Goal: Task Accomplishment & Management: Manage account settings

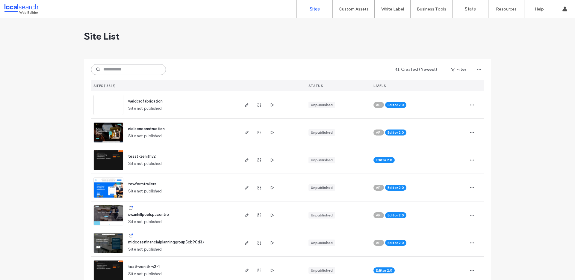
drag, startPoint x: 137, startPoint y: 70, endPoint x: 127, endPoint y: 57, distance: 16.1
click at [137, 70] on input at bounding box center [128, 69] width 75 height 11
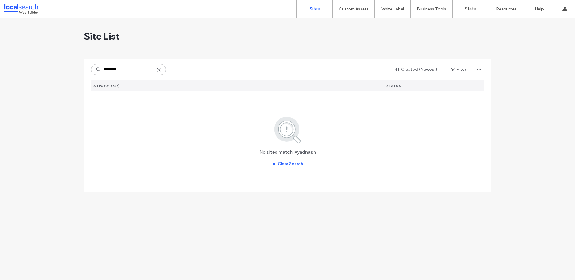
click at [115, 69] on input "*********" at bounding box center [128, 69] width 75 height 11
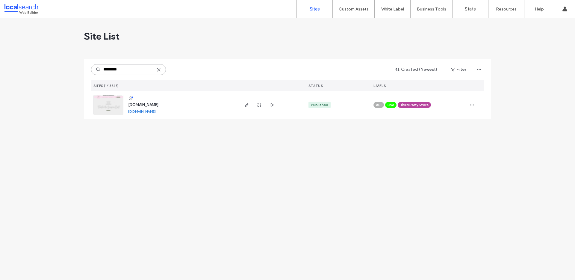
type input "*********"
click at [149, 103] on span "www.ivyandash.com.au" at bounding box center [143, 104] width 30 height 4
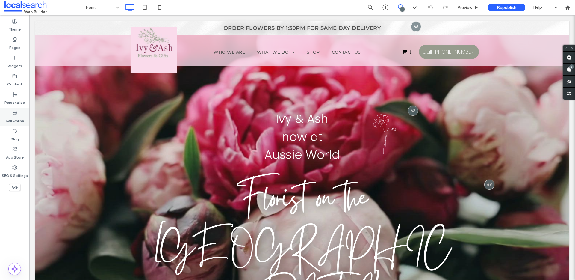
click at [7, 116] on label "Sell Online" at bounding box center [15, 119] width 18 height 8
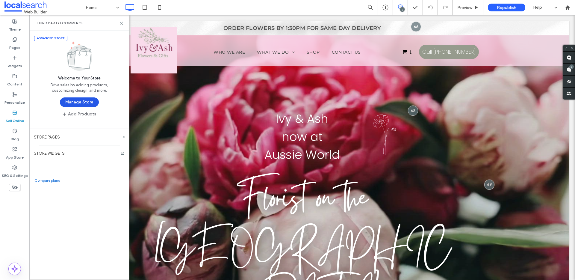
click at [72, 102] on button "Manage Store" at bounding box center [79, 102] width 39 height 10
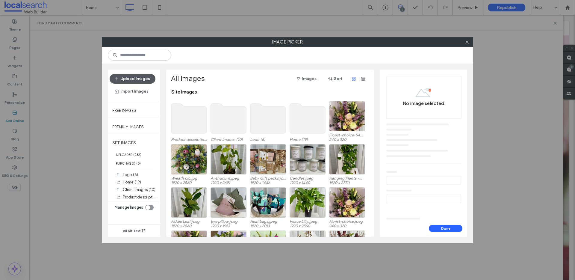
click at [134, 75] on button "Upload Images" at bounding box center [133, 79] width 46 height 10
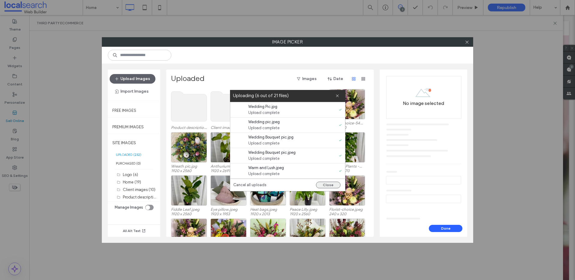
click at [334, 184] on button "Close" at bounding box center [328, 184] width 25 height 7
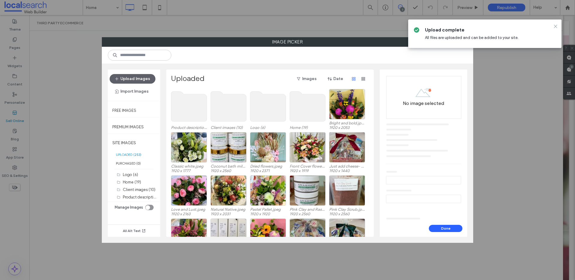
click at [556, 26] on icon at bounding box center [555, 26] width 5 height 5
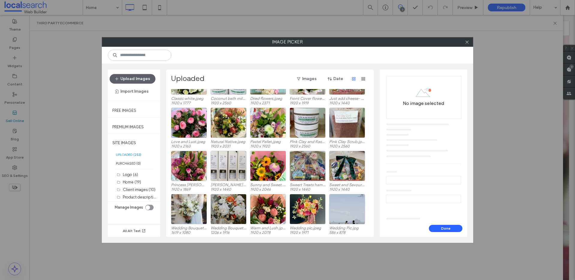
scroll to position [68, 0]
click at [315, 165] on div "Select" at bounding box center [308, 165] width 36 height 30
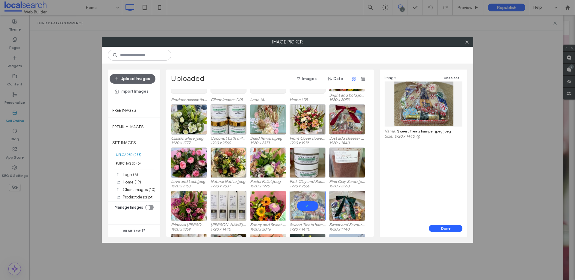
scroll to position [25, 0]
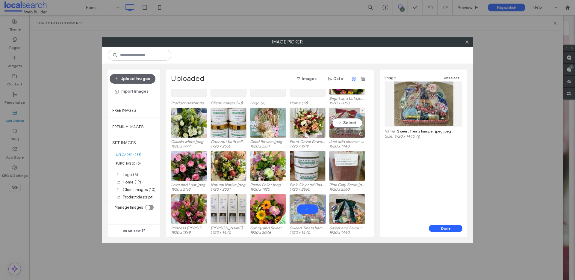
click at [352, 121] on div "Select" at bounding box center [347, 123] width 36 height 30
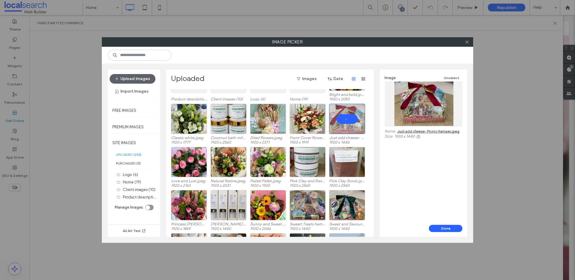
scroll to position [51, 0]
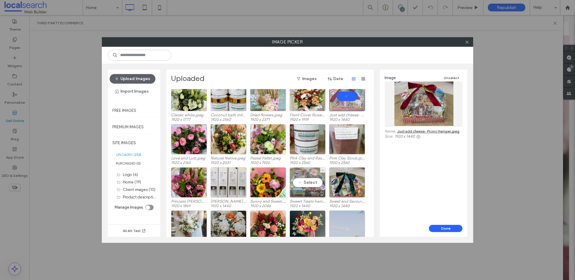
click at [310, 179] on div "Select" at bounding box center [308, 182] width 36 height 30
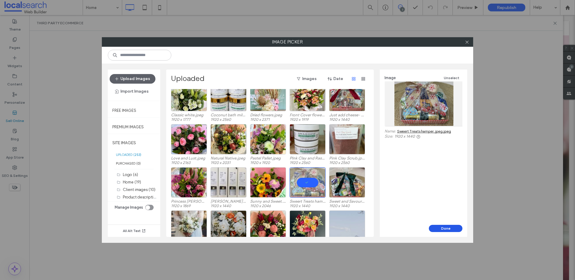
click at [452, 230] on button "Done" at bounding box center [446, 228] width 34 height 7
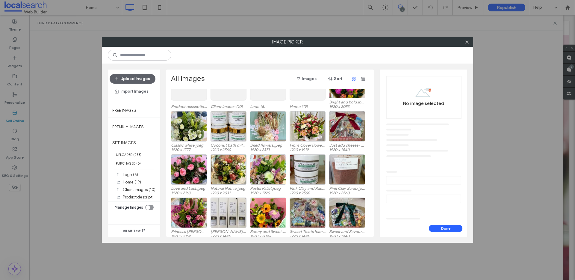
scroll to position [37, 0]
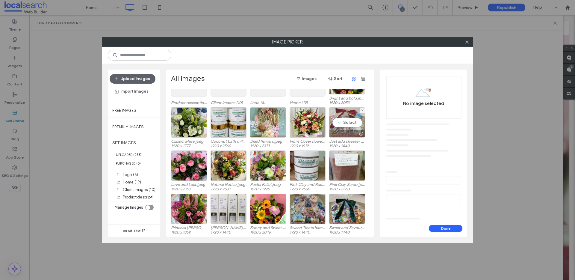
click at [347, 122] on div "Select" at bounding box center [347, 122] width 36 height 30
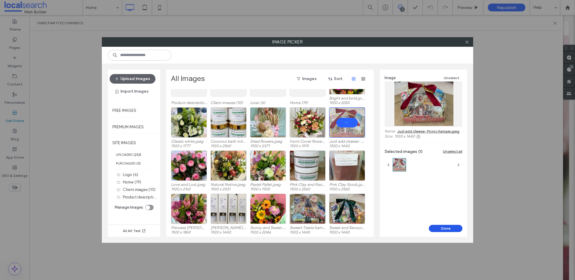
click at [443, 230] on button "Done" at bounding box center [446, 228] width 34 height 7
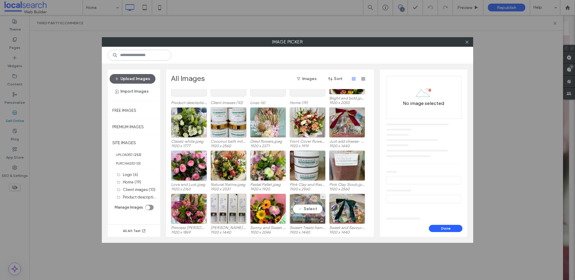
click at [309, 210] on div "Select" at bounding box center [308, 208] width 36 height 30
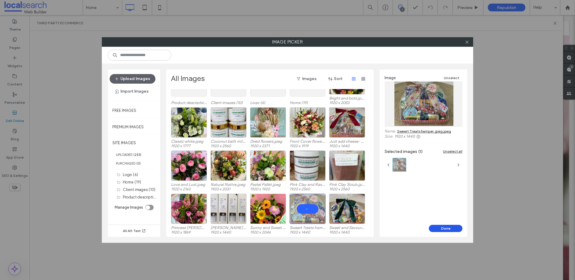
click at [444, 230] on button "Done" at bounding box center [446, 228] width 34 height 7
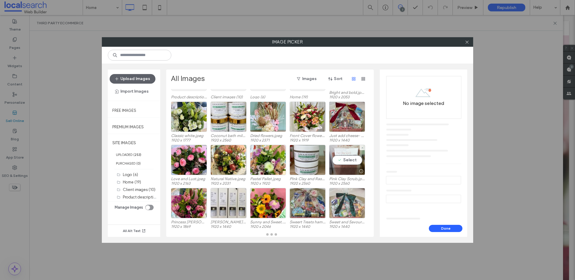
scroll to position [43, 0]
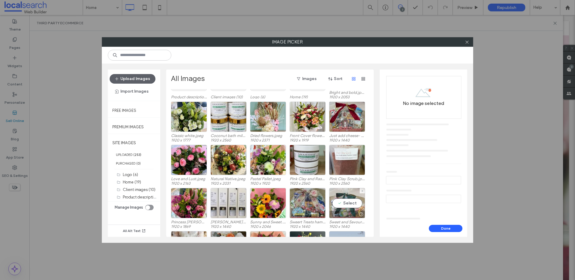
click at [348, 200] on div "Select" at bounding box center [347, 203] width 36 height 30
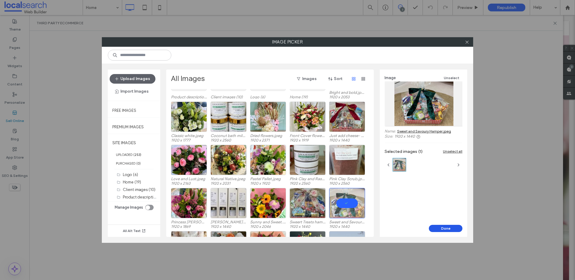
click at [440, 230] on button "Done" at bounding box center [446, 228] width 34 height 7
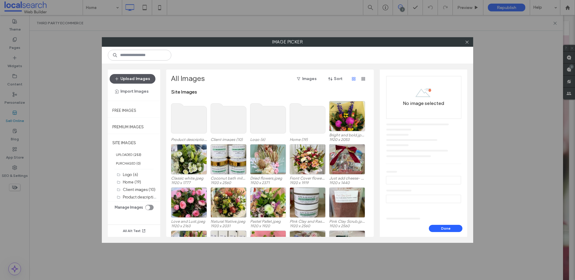
click at [144, 80] on button "Upload Images" at bounding box center [133, 79] width 46 height 10
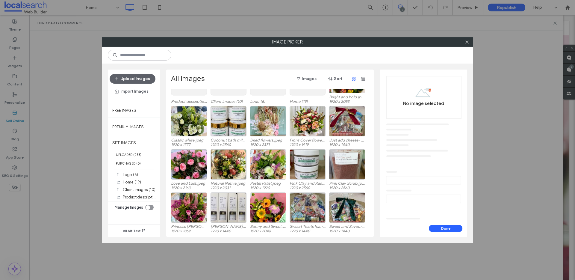
scroll to position [38, 0]
click at [269, 120] on div "Select" at bounding box center [268, 121] width 36 height 30
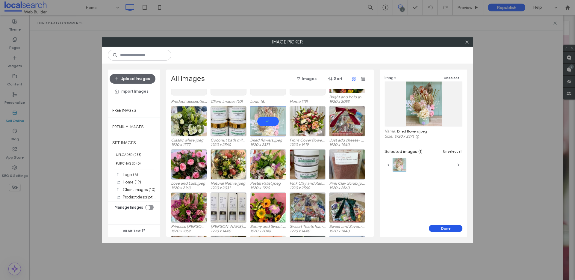
click at [444, 230] on button "Done" at bounding box center [446, 228] width 34 height 7
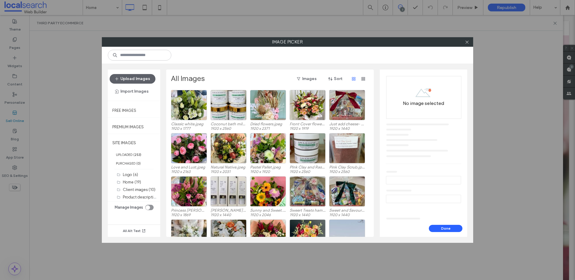
scroll to position [61, 0]
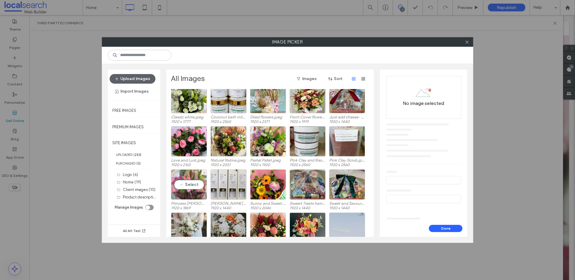
click at [190, 186] on div "Select" at bounding box center [189, 184] width 36 height 30
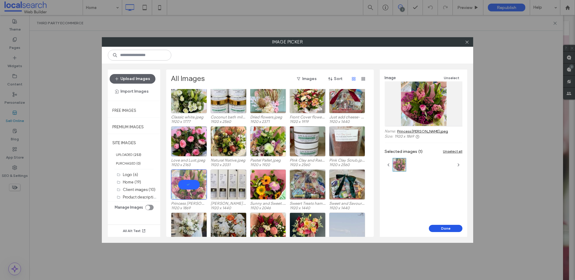
click at [455, 228] on button "Done" at bounding box center [446, 228] width 34 height 7
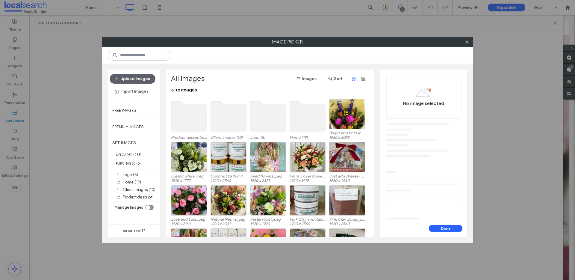
scroll to position [2, 0]
click at [351, 111] on div "Select" at bounding box center [347, 114] width 36 height 30
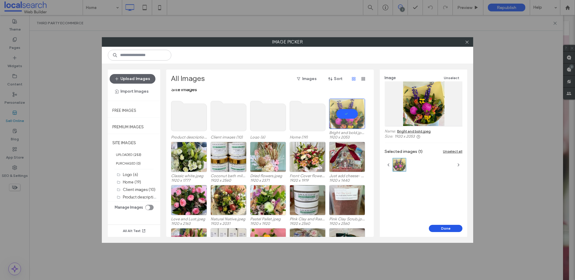
click at [440, 226] on button "Done" at bounding box center [446, 228] width 34 height 7
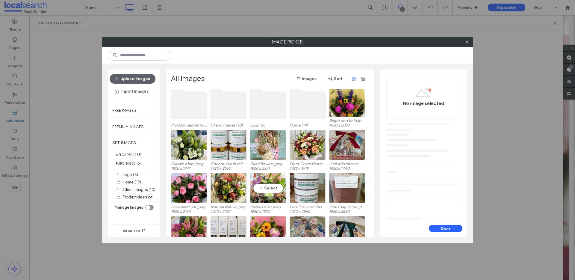
scroll to position [15, 0]
click at [271, 190] on div "Select" at bounding box center [268, 187] width 36 height 30
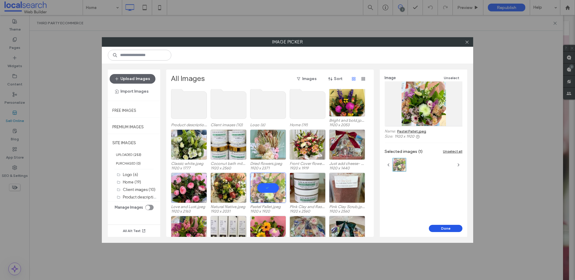
click at [446, 228] on button "Done" at bounding box center [446, 228] width 34 height 7
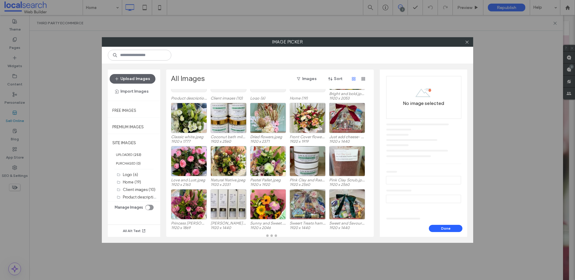
scroll to position [43, 0]
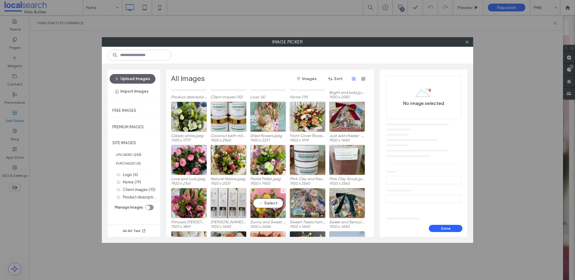
click at [270, 205] on div "Select" at bounding box center [268, 203] width 36 height 30
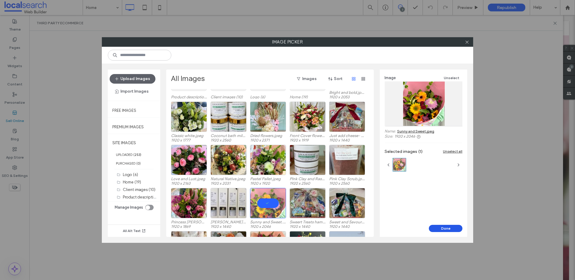
click at [447, 230] on button "Done" at bounding box center [446, 228] width 34 height 7
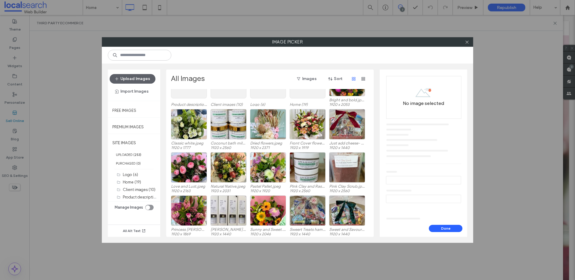
scroll to position [37, 0]
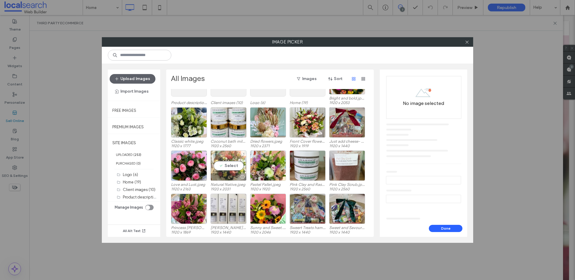
click at [228, 167] on div "Select" at bounding box center [229, 165] width 36 height 30
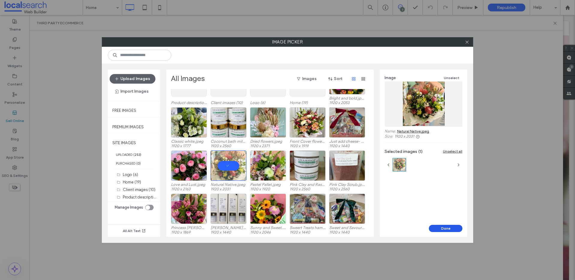
click at [450, 228] on button "Done" at bounding box center [446, 228] width 34 height 7
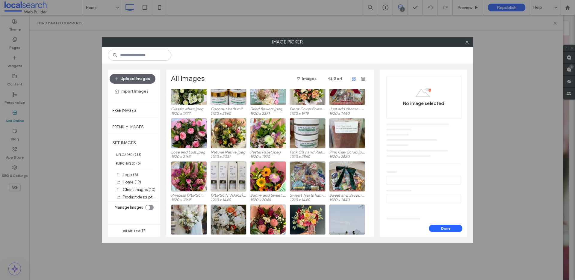
scroll to position [123, 0]
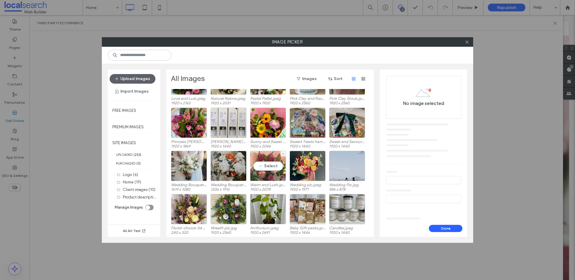
click at [274, 164] on div "Select" at bounding box center [268, 166] width 36 height 30
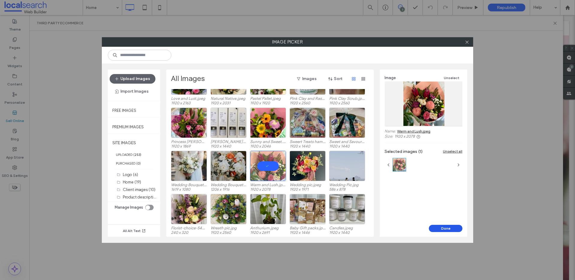
click at [441, 226] on button "Done" at bounding box center [446, 228] width 34 height 7
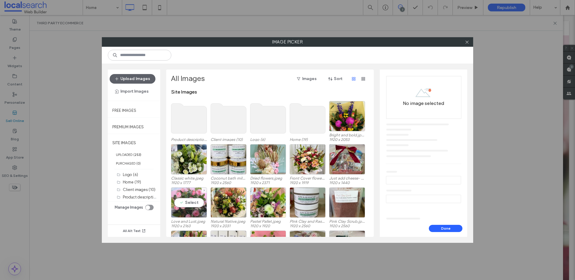
click at [193, 201] on div "Select" at bounding box center [189, 202] width 36 height 30
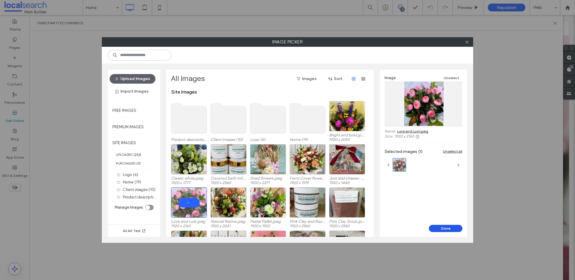
click at [436, 230] on button "Done" at bounding box center [446, 228] width 34 height 7
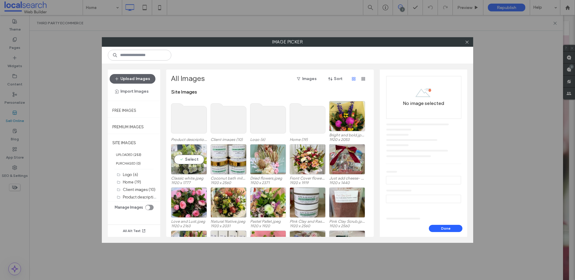
click at [196, 160] on div "Select" at bounding box center [189, 159] width 36 height 30
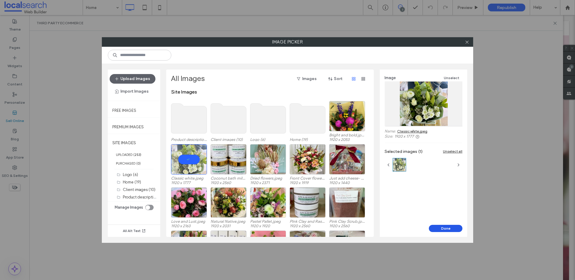
click at [446, 229] on button "Done" at bounding box center [446, 228] width 34 height 7
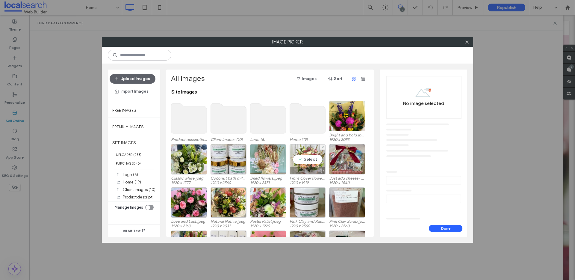
click at [315, 161] on div "Select" at bounding box center [308, 159] width 36 height 30
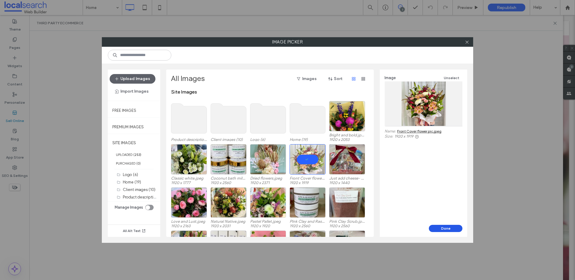
click at [440, 225] on button "Done" at bounding box center [446, 228] width 34 height 7
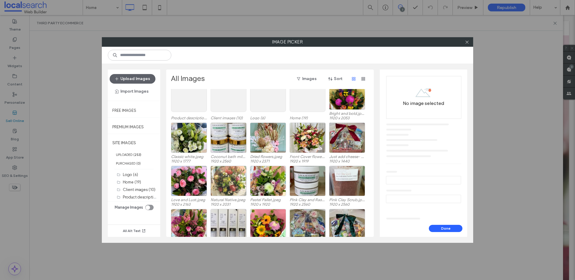
scroll to position [37, 0]
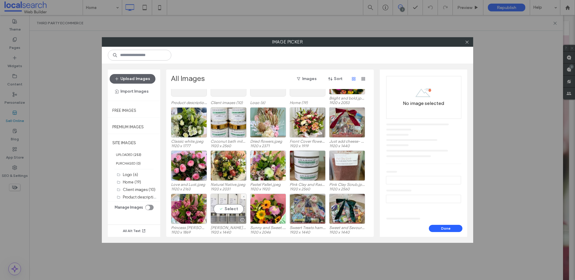
click at [232, 210] on div "Select" at bounding box center [229, 208] width 36 height 30
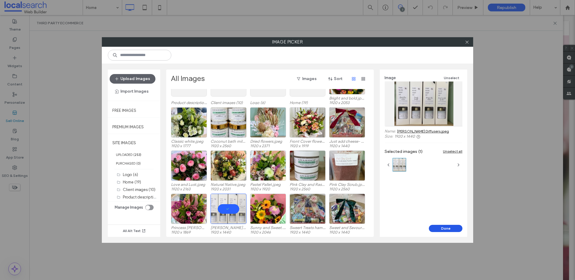
click at [450, 230] on button "Done" at bounding box center [446, 228] width 34 height 7
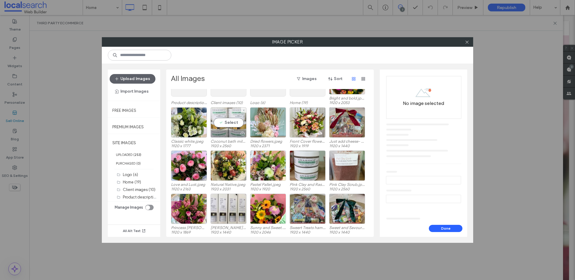
click at [228, 123] on div "Select" at bounding box center [229, 122] width 36 height 30
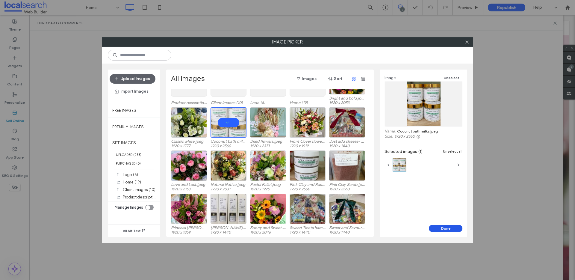
click at [450, 229] on button "Done" at bounding box center [446, 228] width 34 height 7
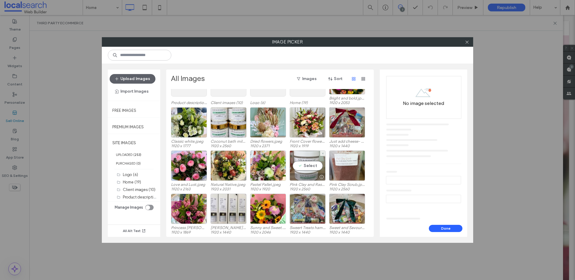
click at [308, 166] on div "Select" at bounding box center [308, 165] width 36 height 30
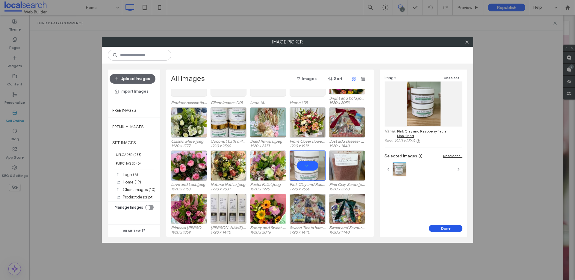
click at [449, 231] on button "Done" at bounding box center [446, 228] width 34 height 7
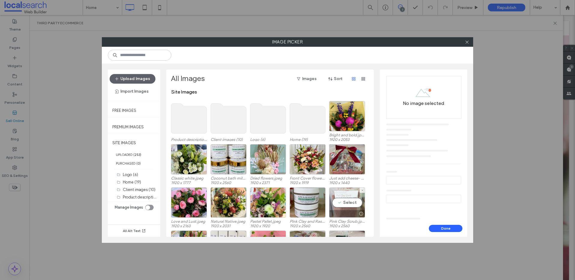
click at [345, 204] on div "Select" at bounding box center [347, 202] width 36 height 30
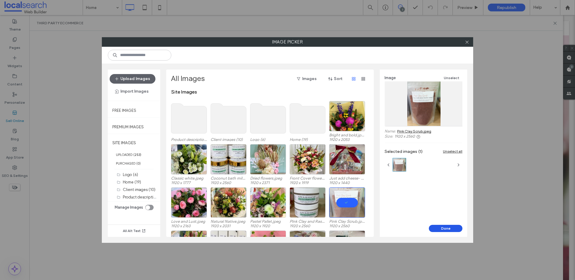
click at [439, 227] on button "Done" at bounding box center [446, 228] width 34 height 7
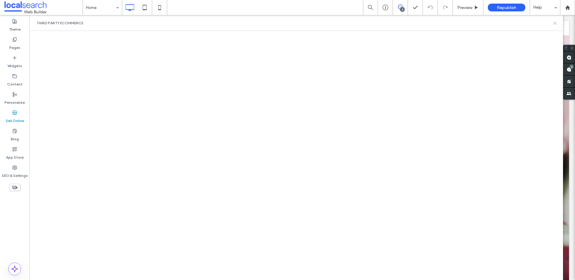
click at [554, 23] on icon at bounding box center [555, 23] width 4 height 4
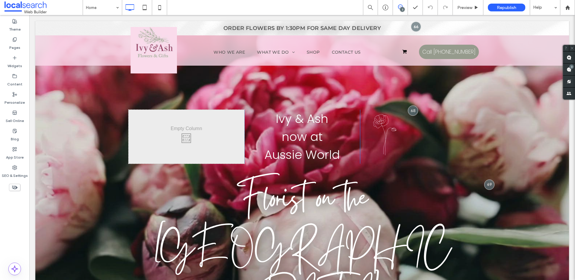
scroll to position [0, 0]
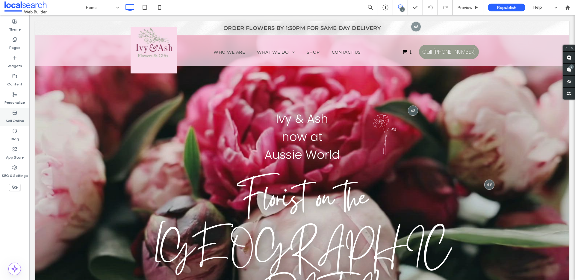
click at [16, 115] on icon at bounding box center [14, 112] width 5 height 5
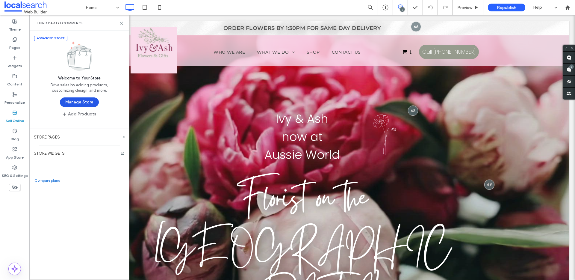
click at [73, 101] on button "Manage Store" at bounding box center [79, 102] width 39 height 10
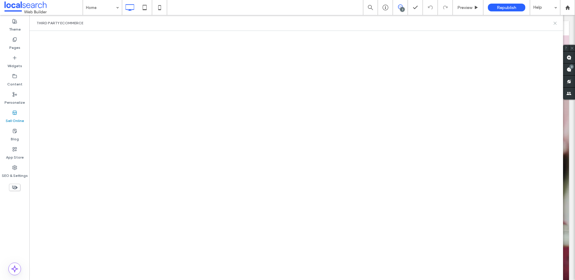
click at [557, 24] on icon at bounding box center [555, 23] width 4 height 4
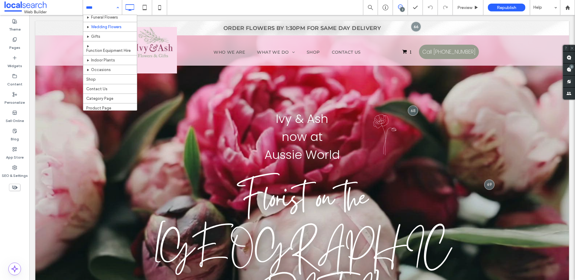
scroll to position [20, 0]
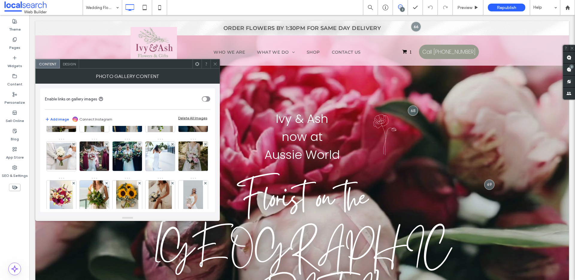
scroll to position [118, 0]
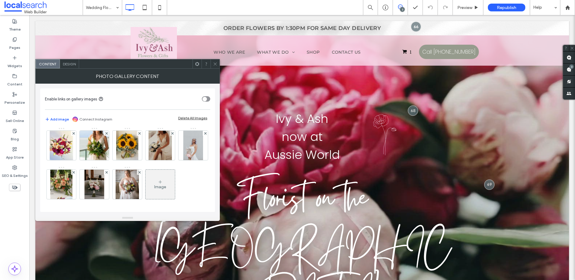
click at [146, 179] on div "Image" at bounding box center [160, 184] width 29 height 28
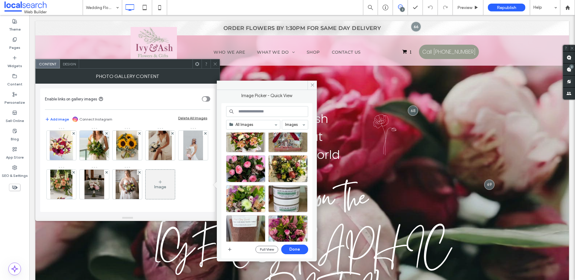
scroll to position [79, 0]
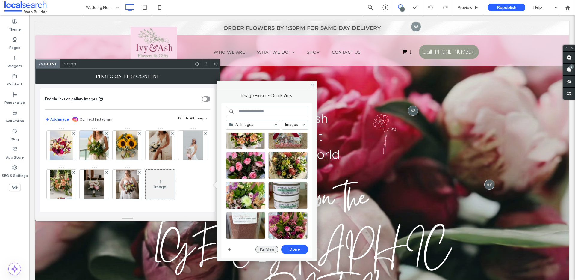
click at [267, 248] on button "Full View" at bounding box center [266, 249] width 23 height 7
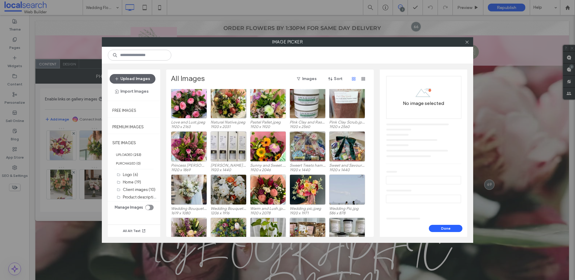
scroll to position [123, 0]
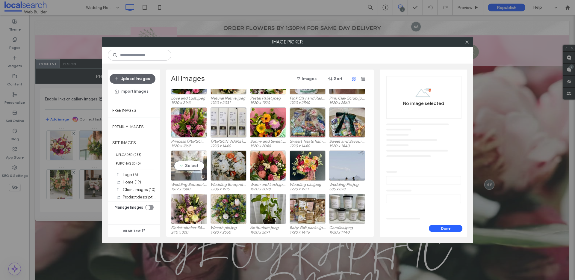
click at [186, 164] on div "Select" at bounding box center [189, 165] width 36 height 30
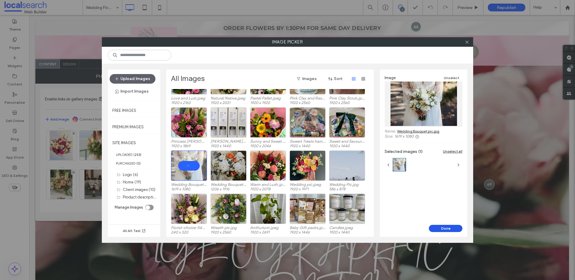
click at [453, 229] on button "Done" at bounding box center [446, 228] width 34 height 7
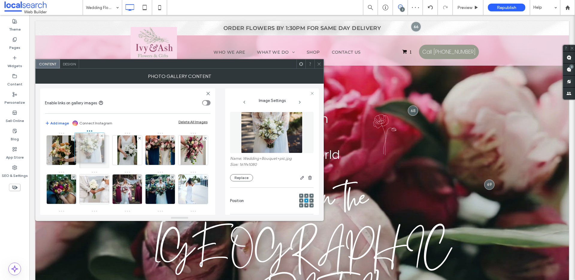
scroll to position [0, 0]
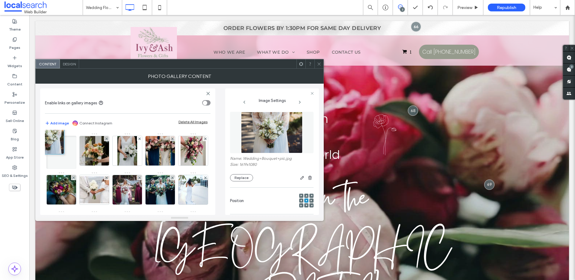
drag, startPoint x: 126, startPoint y: 185, endPoint x: 51, endPoint y: 141, distance: 87.8
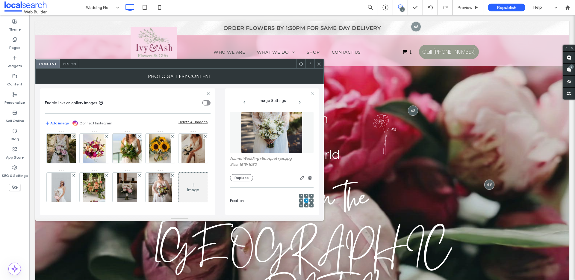
scroll to position [119, 0]
click at [187, 191] on div "Image" at bounding box center [193, 189] width 12 height 5
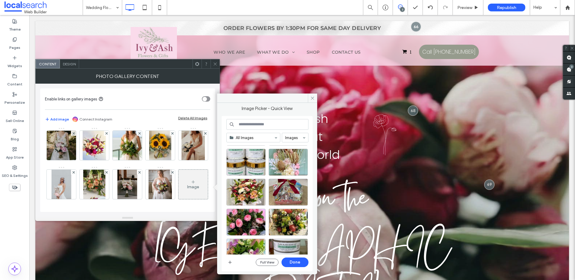
scroll to position [108, 0]
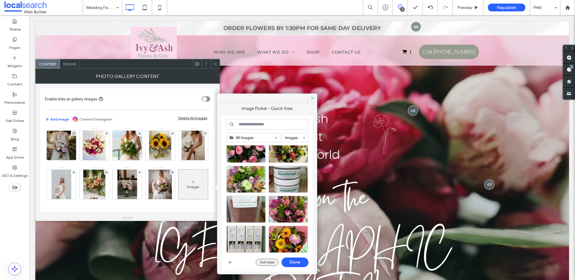
click at [273, 262] on button "Full View" at bounding box center [267, 261] width 23 height 7
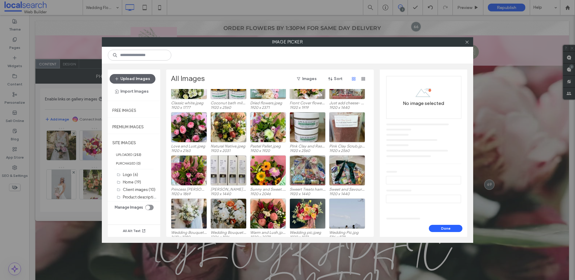
scroll to position [101, 0]
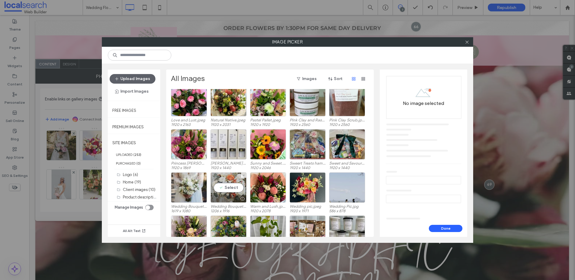
click at [237, 185] on div "Select" at bounding box center [229, 187] width 36 height 30
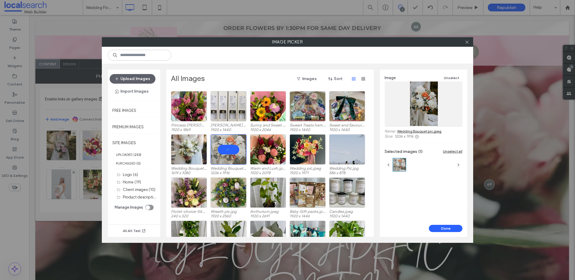
scroll to position [142, 0]
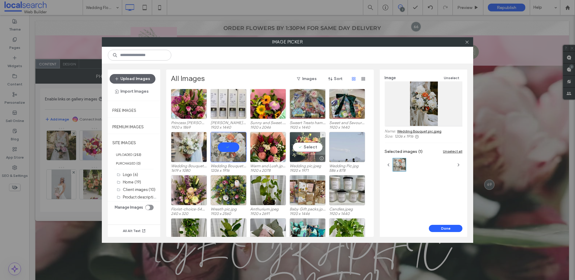
click at [306, 144] on div "Select" at bounding box center [308, 147] width 36 height 30
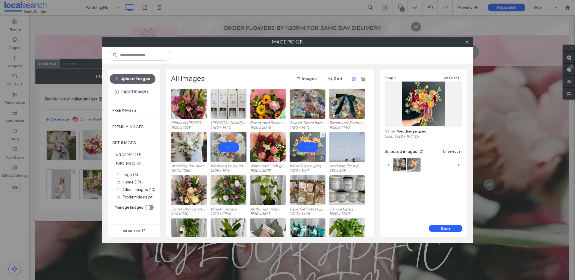
click at [305, 150] on div at bounding box center [308, 147] width 36 height 30
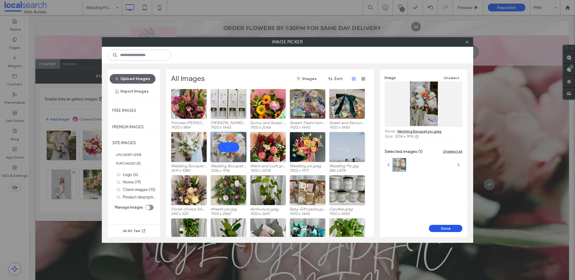
click at [451, 229] on button "Done" at bounding box center [446, 228] width 34 height 7
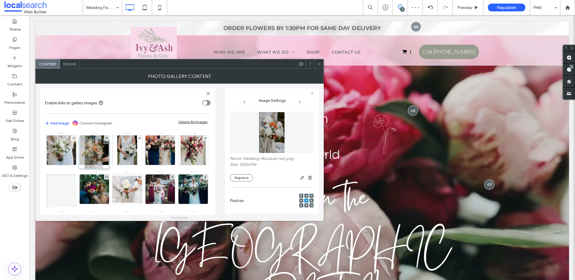
scroll to position [0, 0]
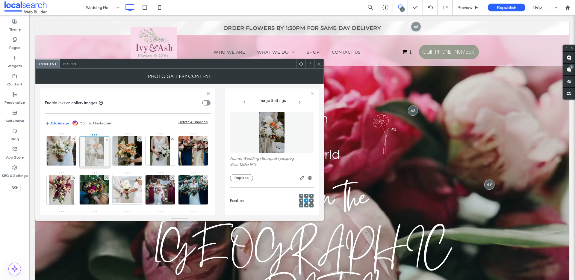
drag, startPoint x: 165, startPoint y: 155, endPoint x: 96, endPoint y: 159, distance: 69.0
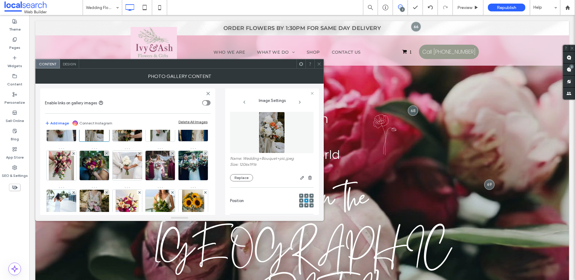
scroll to position [158, 0]
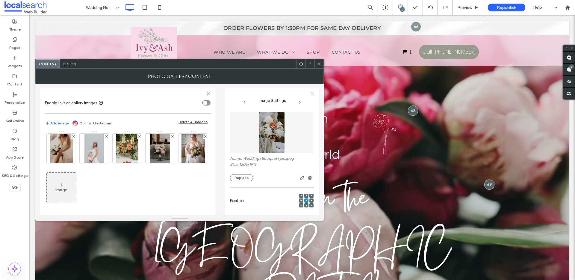
click at [61, 189] on div "Image" at bounding box center [61, 189] width 12 height 5
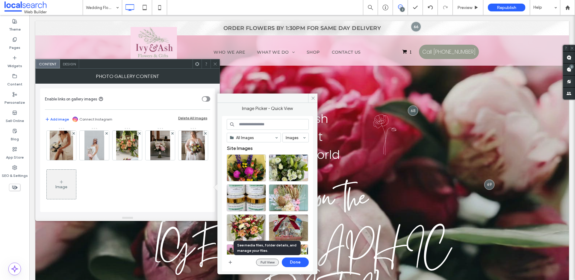
click at [272, 263] on button "Full View" at bounding box center [267, 261] width 23 height 7
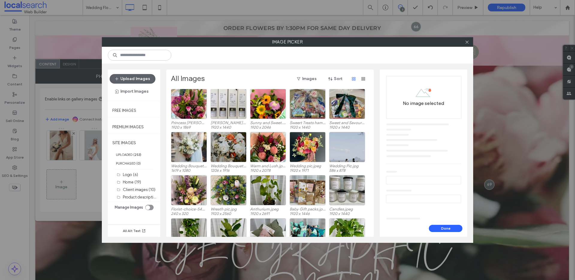
scroll to position [145, 0]
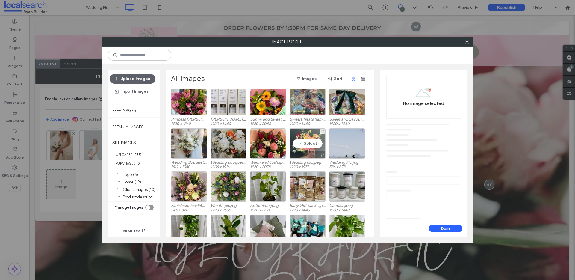
click at [314, 143] on div "Select" at bounding box center [308, 143] width 36 height 30
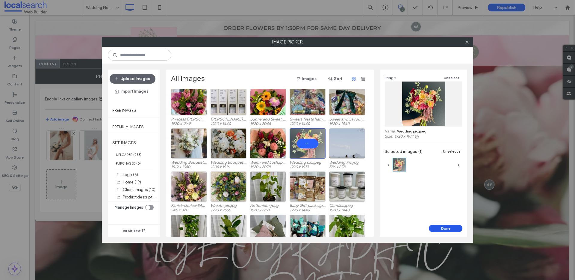
click at [457, 231] on button "Done" at bounding box center [446, 228] width 34 height 7
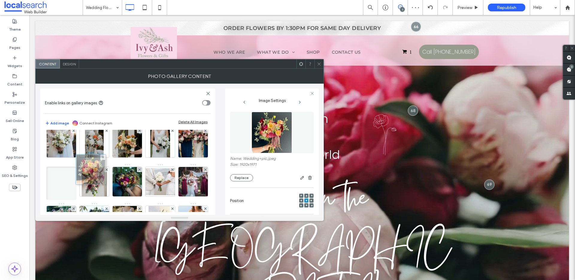
scroll to position [0, 0]
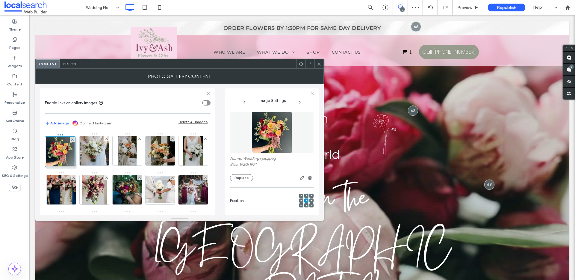
drag, startPoint x: 60, startPoint y: 190, endPoint x: 63, endPoint y: 150, distance: 40.3
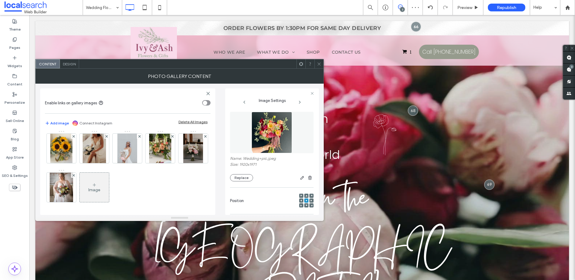
click at [102, 180] on div "Image" at bounding box center [94, 187] width 29 height 28
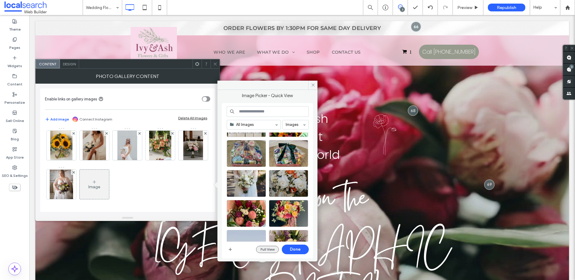
scroll to position [214, 0]
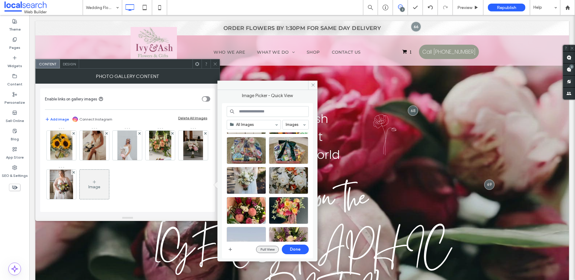
click at [262, 249] on button "Full View" at bounding box center [267, 249] width 23 height 7
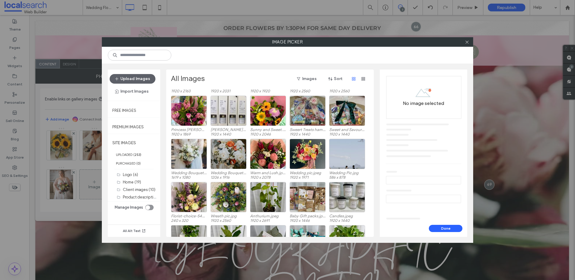
scroll to position [140, 0]
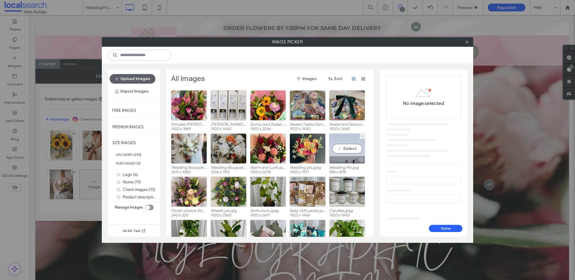
click at [352, 146] on div "Select" at bounding box center [347, 148] width 36 height 30
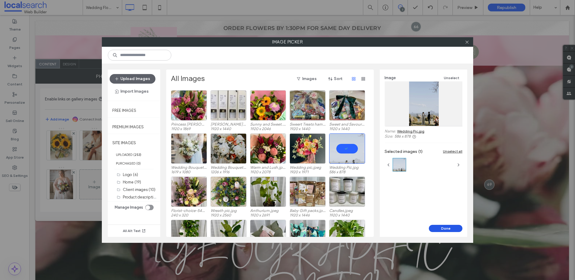
click at [449, 225] on button "Done" at bounding box center [446, 228] width 34 height 7
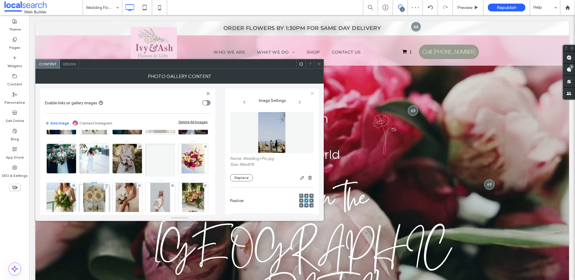
scroll to position [0, 0]
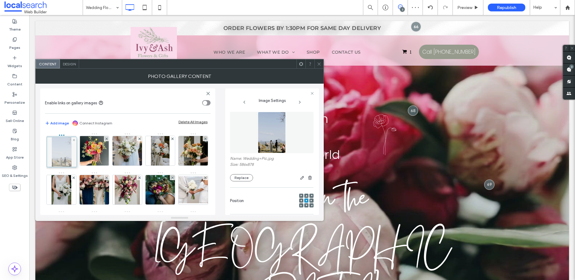
drag, startPoint x: 98, startPoint y: 189, endPoint x: 64, endPoint y: 154, distance: 49.1
click at [320, 63] on icon at bounding box center [319, 64] width 4 height 4
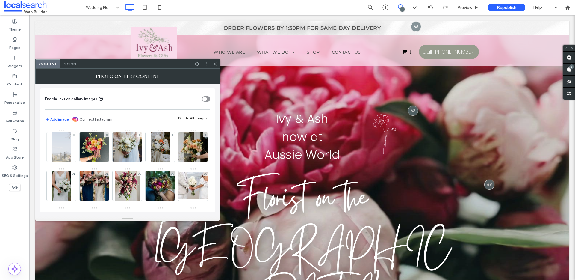
click at [53, 141] on img at bounding box center [61, 146] width 19 height 29
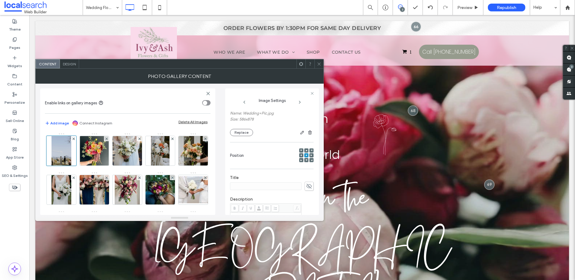
scroll to position [46, 0]
click at [305, 161] on span at bounding box center [306, 159] width 2 height 4
click at [320, 64] on icon at bounding box center [319, 64] width 4 height 4
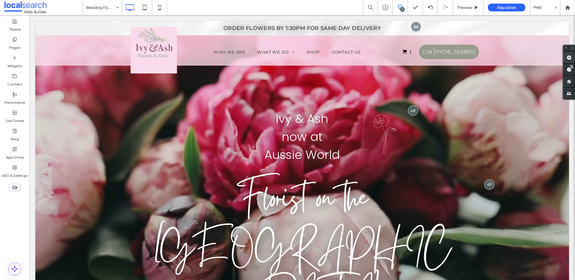
click at [571, 57] on use at bounding box center [569, 57] width 5 height 5
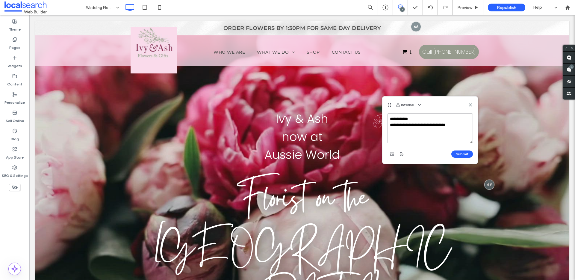
drag, startPoint x: 462, startPoint y: 125, endPoint x: 410, endPoint y: 127, distance: 51.8
click at [410, 127] on textarea "**********" at bounding box center [430, 128] width 86 height 30
paste textarea "**********"
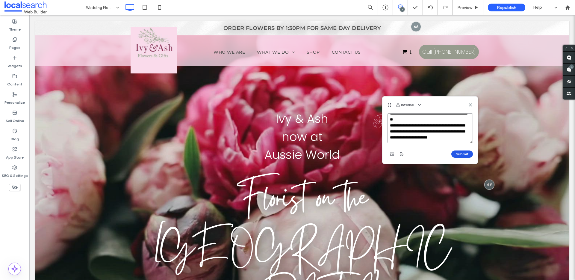
type textarea "**********"
click at [467, 154] on button "Submit" at bounding box center [462, 153] width 22 height 7
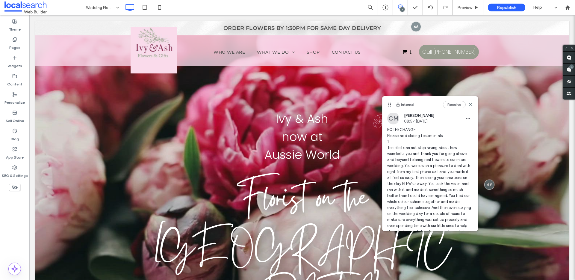
scroll to position [0, 0]
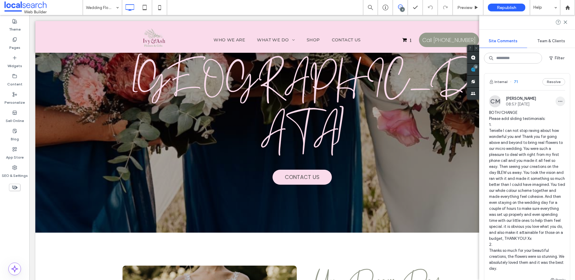
click at [558, 103] on icon "button" at bounding box center [560, 101] width 5 height 5
click at [529, 114] on div "Edit" at bounding box center [533, 116] width 53 height 11
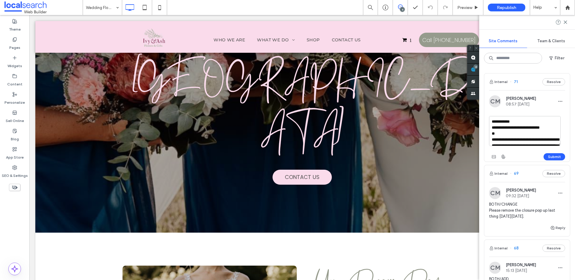
click at [498, 133] on textarea "**********" at bounding box center [525, 131] width 72 height 30
click at [492, 136] on textarea "**********" at bounding box center [525, 131] width 72 height 30
click at [544, 131] on textarea "**********" at bounding box center [525, 131] width 72 height 30
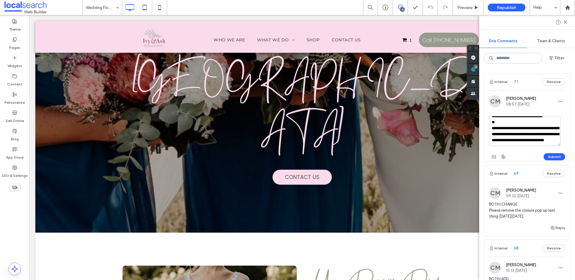
click at [513, 142] on textarea "**********" at bounding box center [525, 131] width 72 height 30
click at [511, 136] on textarea "**********" at bounding box center [525, 131] width 72 height 30
click at [492, 143] on textarea "**********" at bounding box center [525, 131] width 72 height 30
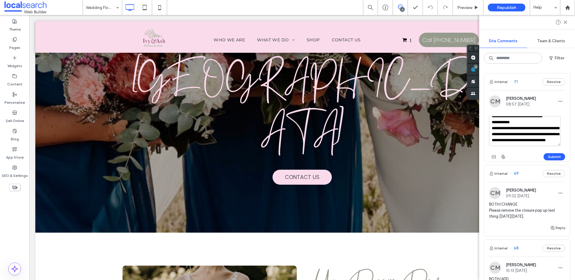
click at [545, 134] on textarea "**********" at bounding box center [525, 131] width 72 height 30
type textarea "**********"
click at [557, 156] on button "Submit" at bounding box center [555, 156] width 22 height 7
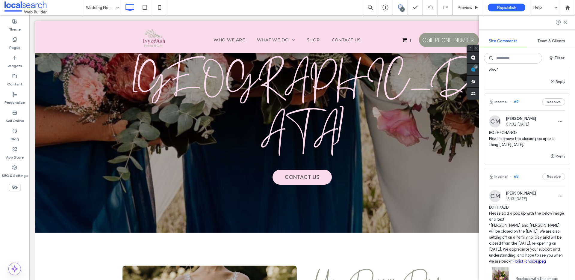
scroll to position [199, 0]
drag, startPoint x: 534, startPoint y: 141, endPoint x: 545, endPoint y: 140, distance: 11.4
click at [545, 140] on span "BOTH/CHANGE Please remove the closure pop up last thing [DATE][DATE]." at bounding box center [527, 137] width 76 height 18
click at [545, 140] on div at bounding box center [287, 140] width 575 height 280
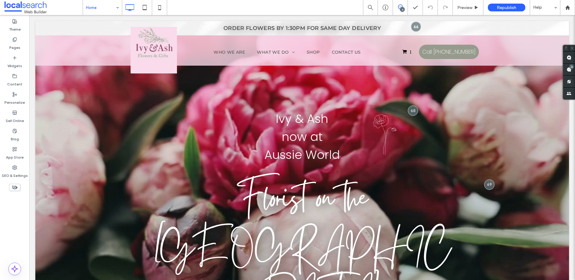
click at [113, 7] on div "Home" at bounding box center [102, 7] width 39 height 15
click at [571, 68] on div "4" at bounding box center [571, 66] width 4 height 4
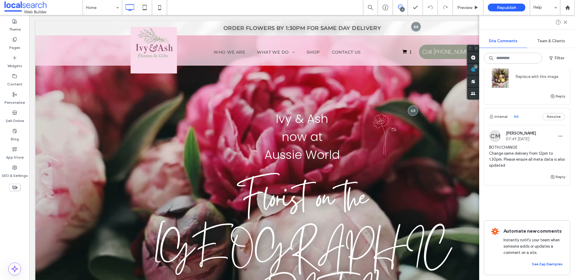
scroll to position [362, 0]
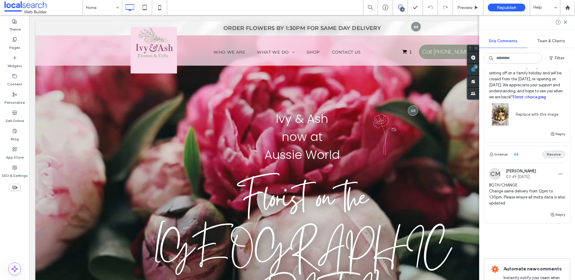
click at [552, 158] on button "Resolve" at bounding box center [553, 154] width 23 height 7
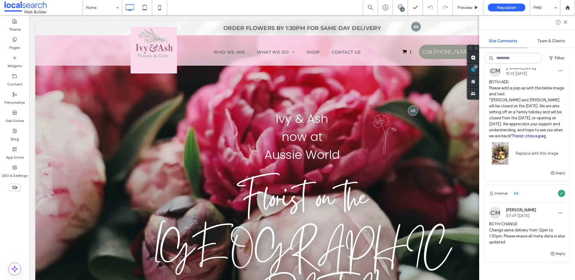
scroll to position [291, 0]
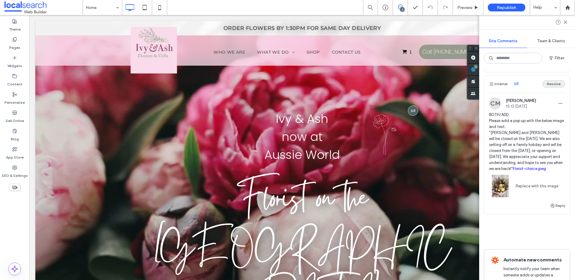
click at [550, 87] on button "Resolve" at bounding box center [553, 83] width 23 height 7
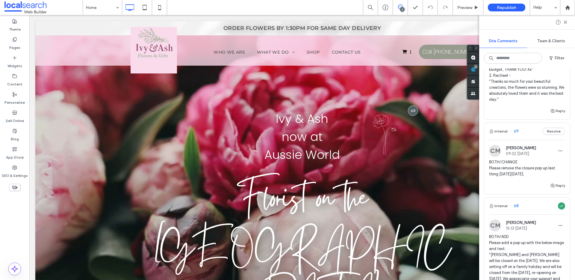
scroll to position [146, 0]
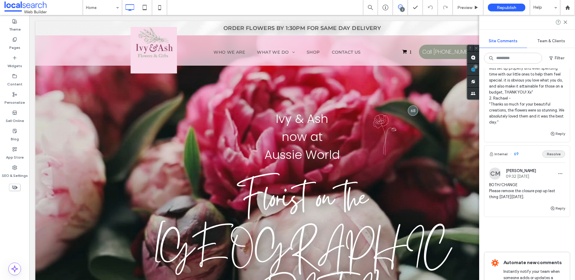
click at [544, 158] on button "Resolve" at bounding box center [553, 153] width 23 height 7
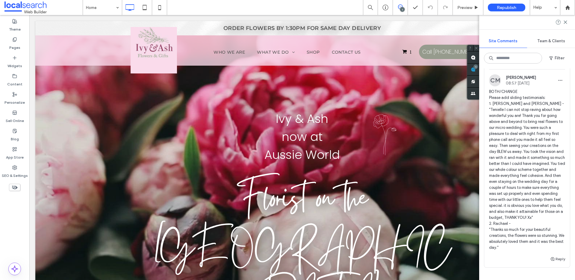
scroll to position [0, 0]
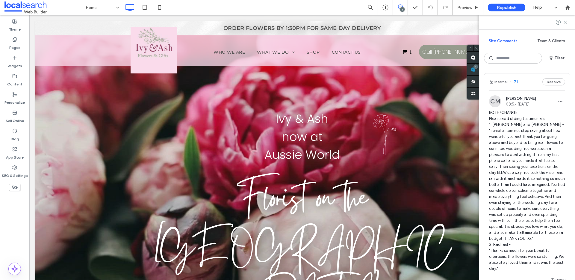
click at [567, 22] on icon at bounding box center [565, 22] width 5 height 5
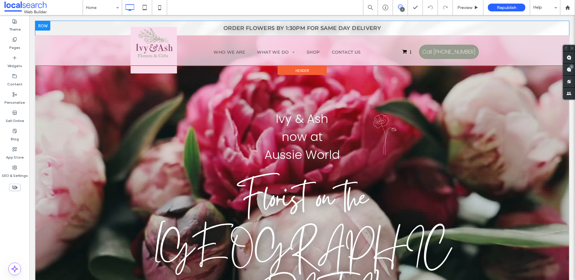
click at [111, 28] on div "ORDER FLOWERS BY 1:30PM FOR SAME DAY DELIVERY Click To Paste" at bounding box center [302, 28] width 534 height 14
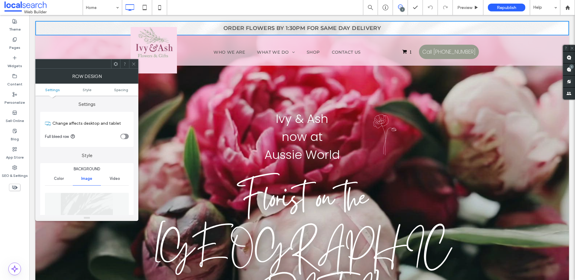
click at [204, 121] on div "Click To Paste" at bounding box center [186, 137] width 116 height 54
